Goal: Task Accomplishment & Management: Manage account settings

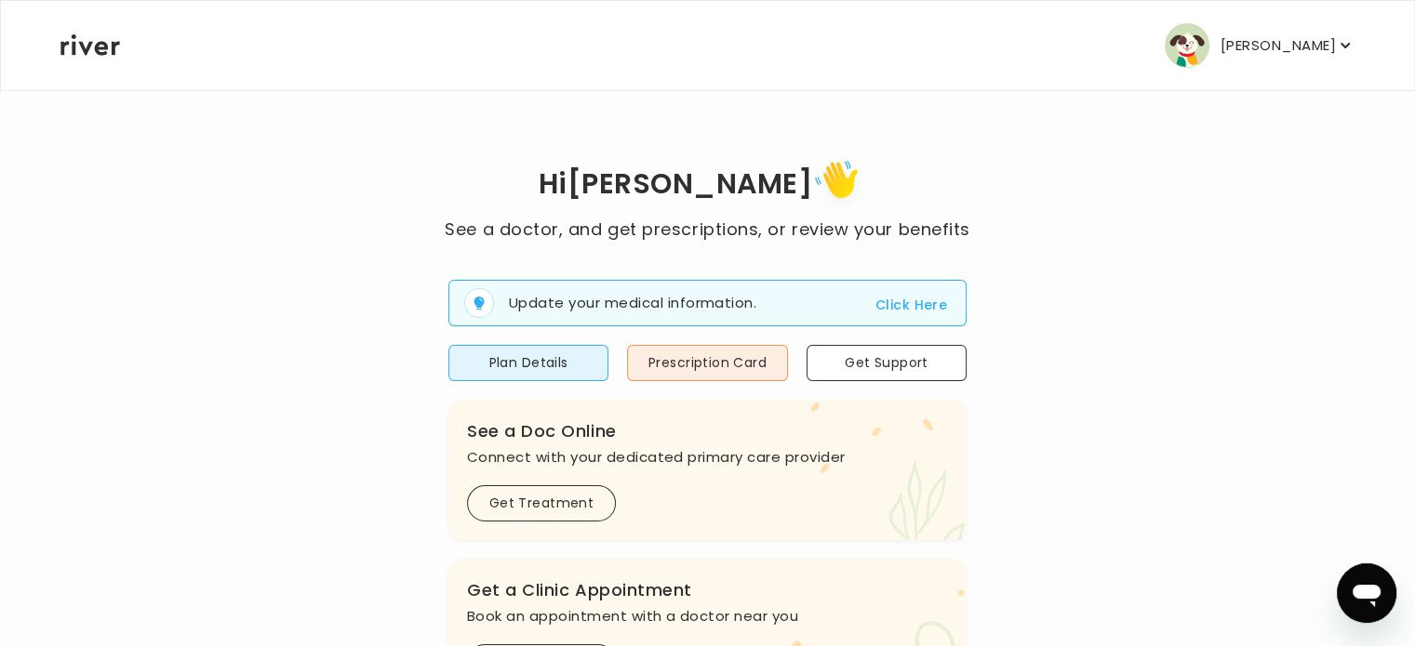
click at [1258, 40] on p "[PERSON_NAME]" at bounding box center [1277, 46] width 115 height 26
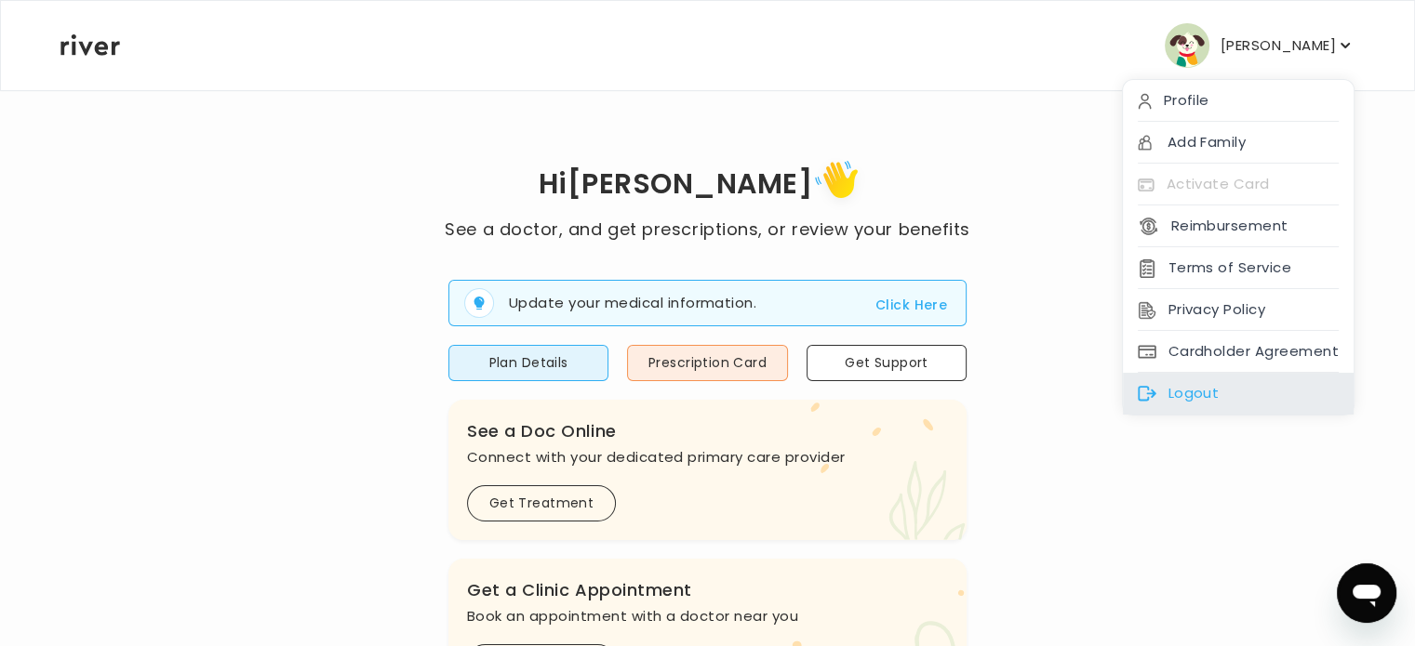
click at [1185, 395] on div "Logout" at bounding box center [1238, 394] width 231 height 42
